Goal: Transaction & Acquisition: Purchase product/service

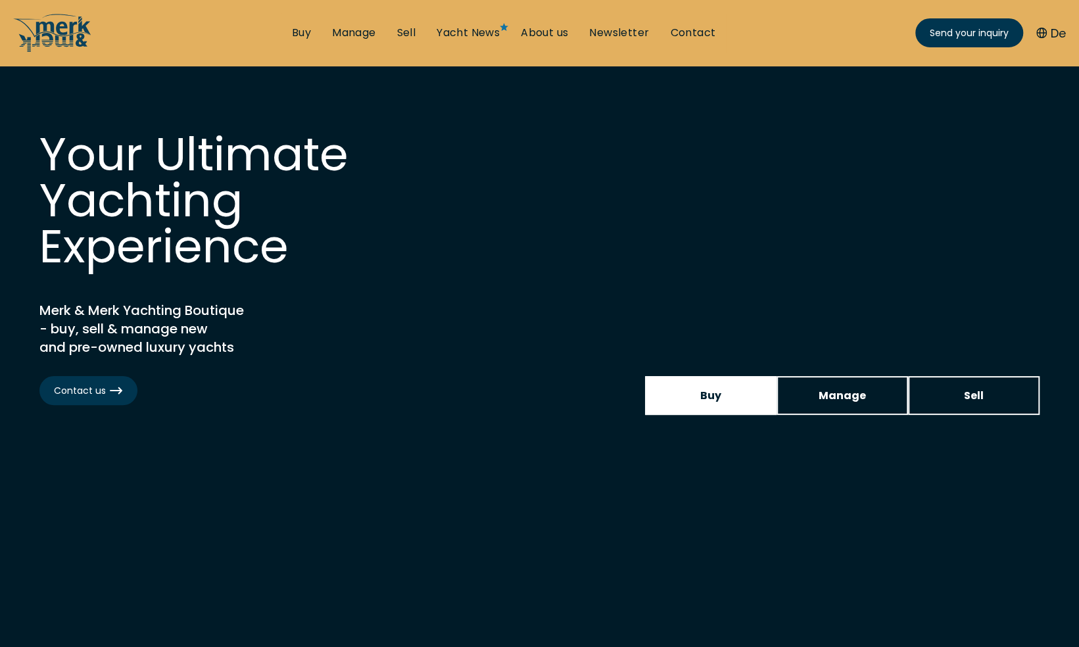
click at [738, 400] on link "Buy" at bounding box center [711, 395] width 132 height 39
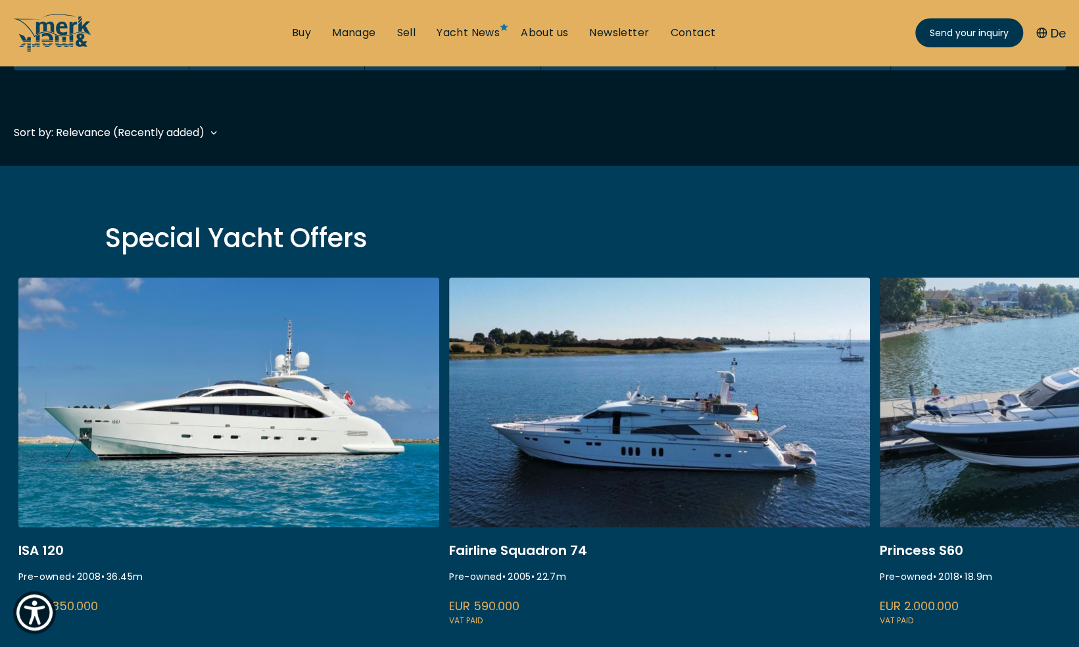
scroll to position [57, 0]
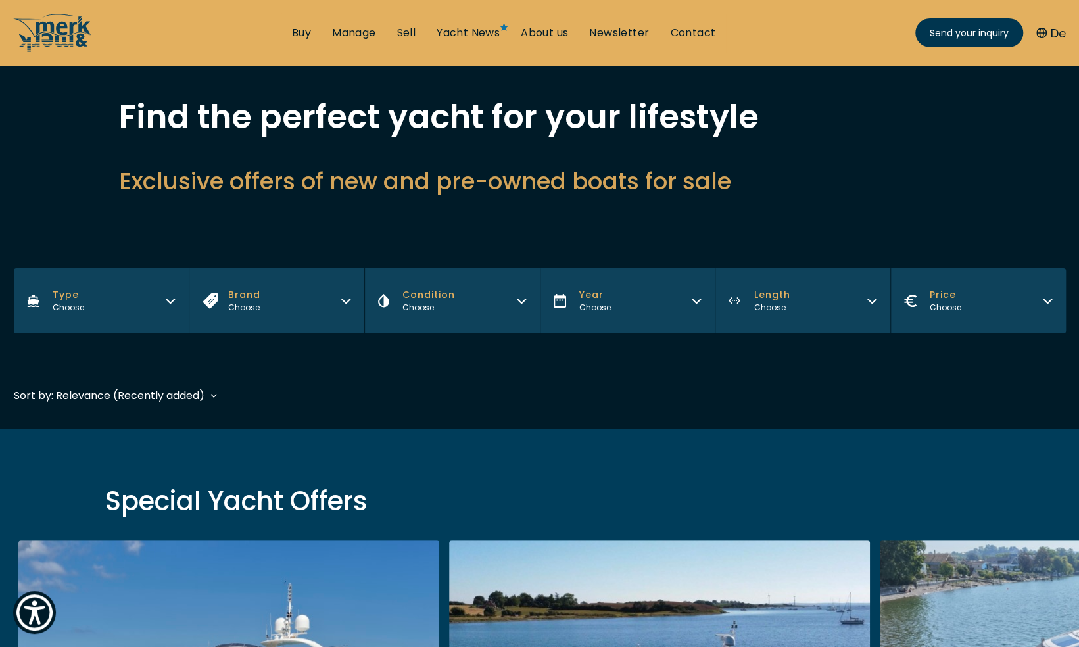
click at [271, 304] on button "Brand Choose" at bounding box center [277, 300] width 176 height 65
drag, startPoint x: 443, startPoint y: 383, endPoint x: 427, endPoint y: 353, distance: 34.1
click at [443, 383] on div "Filters Type Choose Brand Choose Condition Choose Year Choose Length Choose Pri…" at bounding box center [540, 342] width 1052 height 149
click at [347, 303] on icon "Brand" at bounding box center [346, 299] width 11 height 11
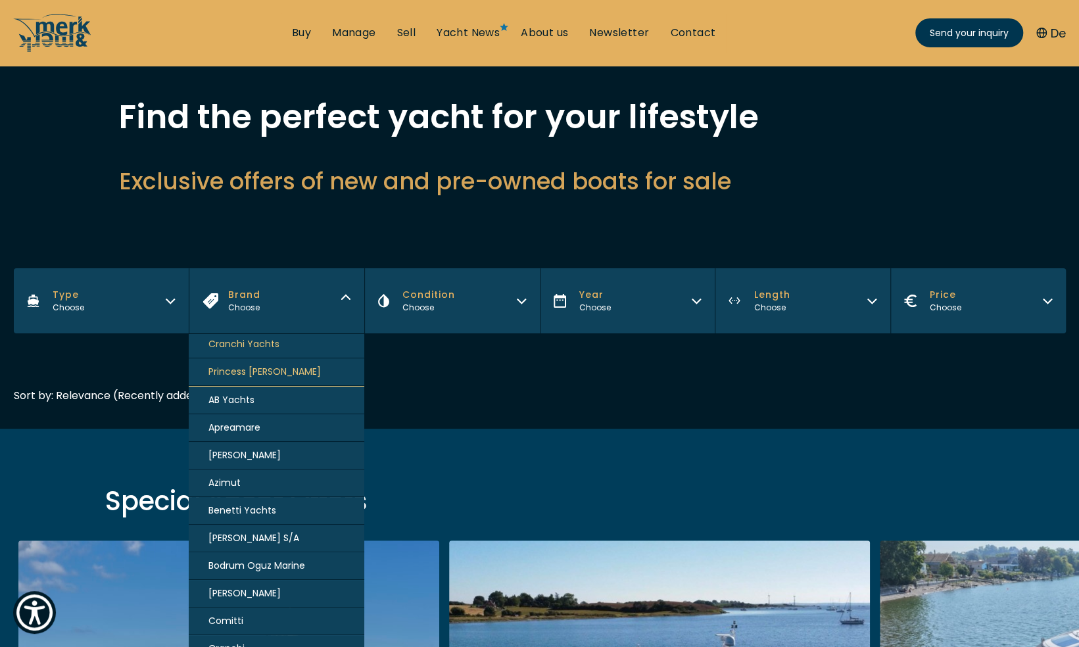
scroll to position [0, 0]
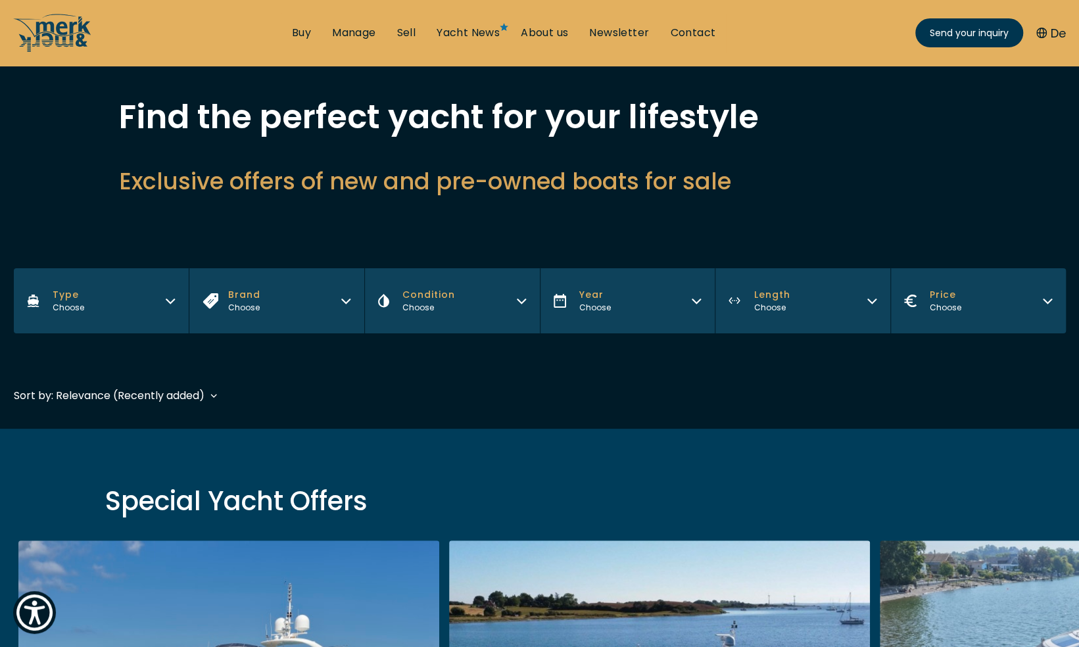
drag, startPoint x: 626, startPoint y: 424, endPoint x: 596, endPoint y: 412, distance: 32.5
click at [172, 301] on icon "Type" at bounding box center [170, 301] width 8 height 4
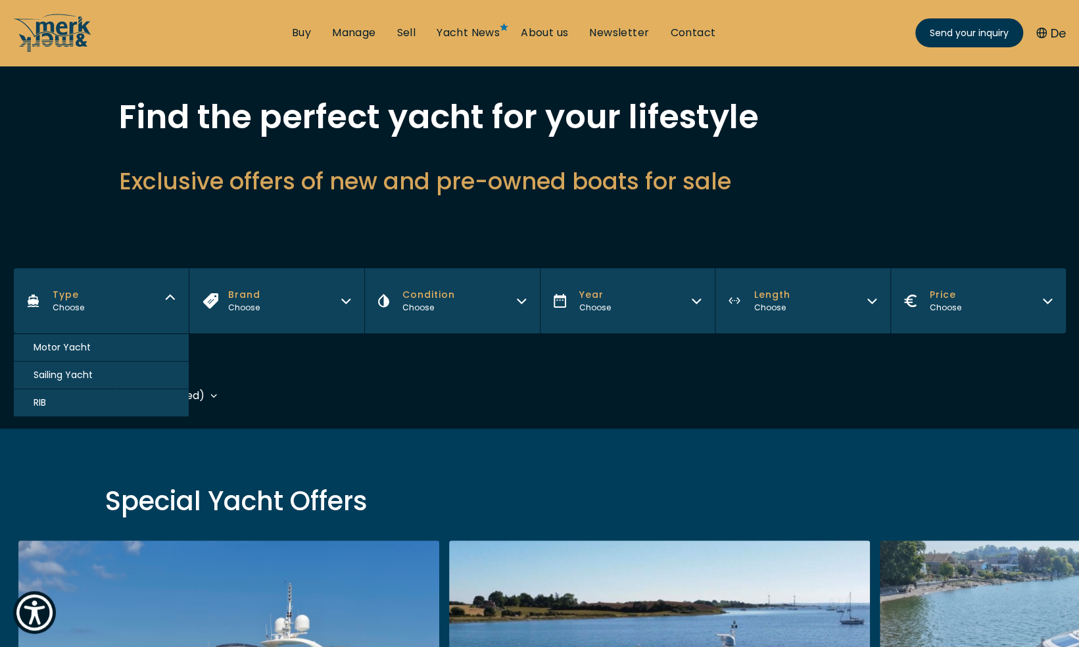
click at [84, 346] on span "Motor Yacht" at bounding box center [62, 348] width 57 height 14
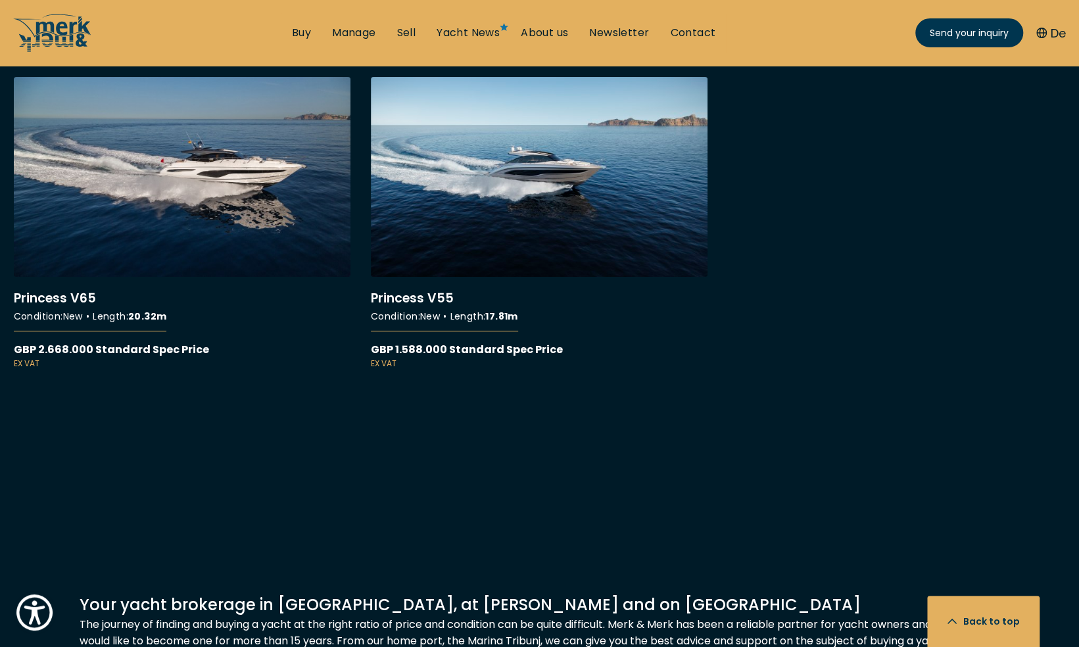
scroll to position [9800, 0]
